Goal: Information Seeking & Learning: Learn about a topic

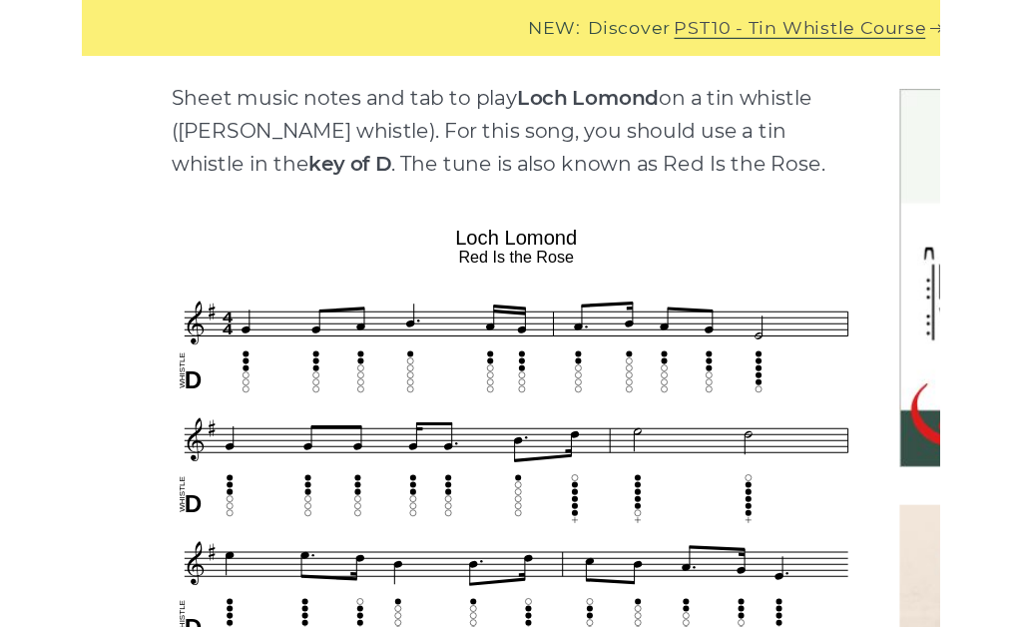
scroll to position [497, 0]
